Goal: Use online tool/utility: Utilize a website feature to perform a specific function

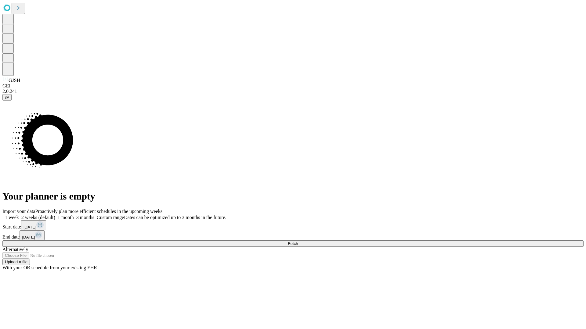
click at [298, 242] on span "Fetch" at bounding box center [293, 244] width 10 height 5
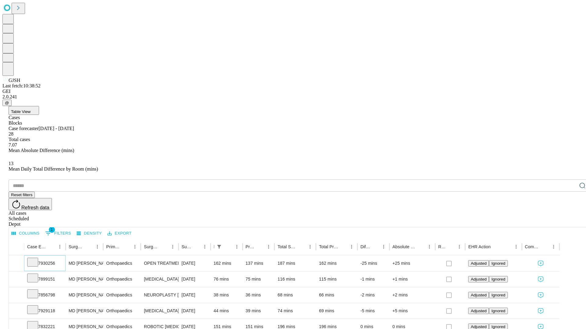
click at [36, 259] on icon at bounding box center [33, 262] width 6 height 6
